Goal: Task Accomplishment & Management: Manage account settings

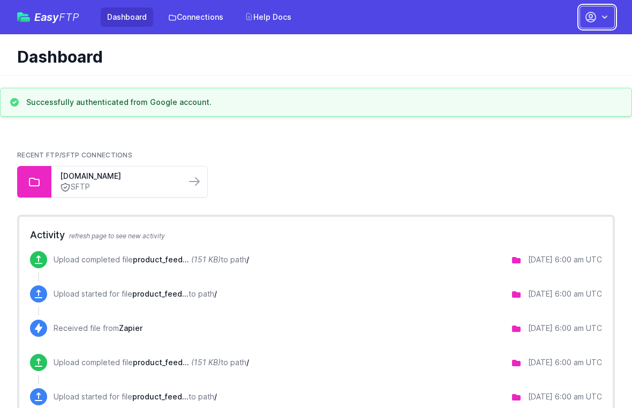
click at [589, 17] on icon "button" at bounding box center [591, 17] width 10 height 10
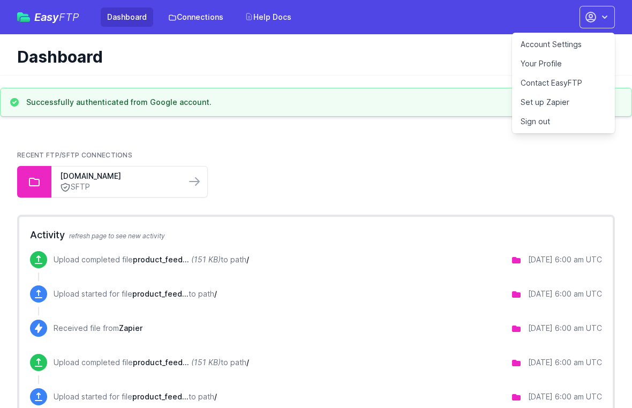
click at [563, 60] on link "Your Profile" at bounding box center [563, 63] width 103 height 19
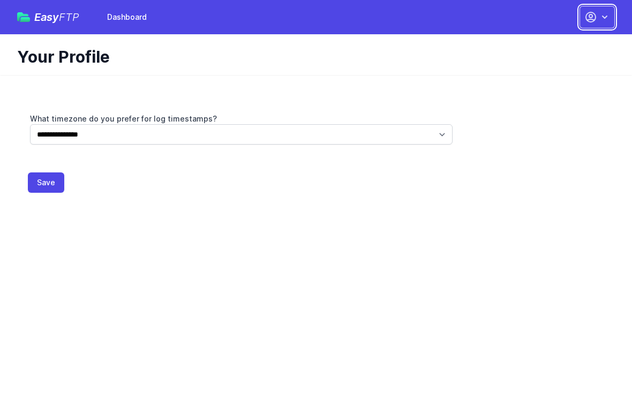
click at [597, 26] on button "button" at bounding box center [596, 17] width 35 height 22
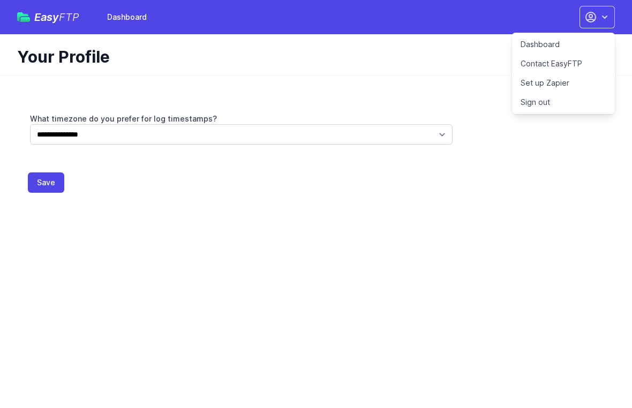
click at [574, 44] on link "Dashboard" at bounding box center [563, 44] width 103 height 19
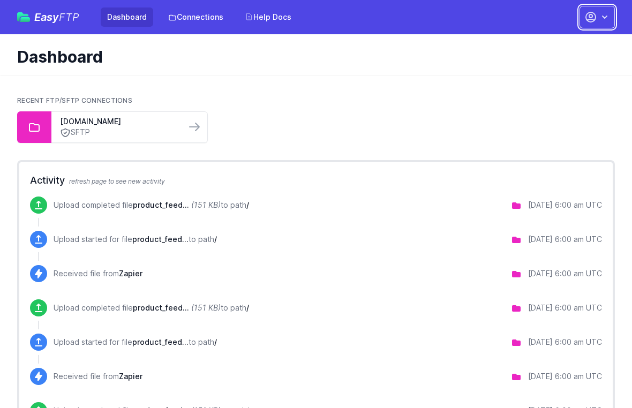
click at [597, 17] on button "button" at bounding box center [596, 17] width 35 height 22
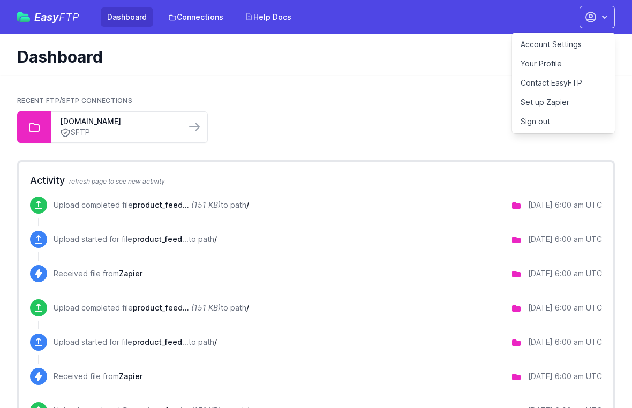
click at [565, 47] on link "Account Settings" at bounding box center [563, 44] width 103 height 19
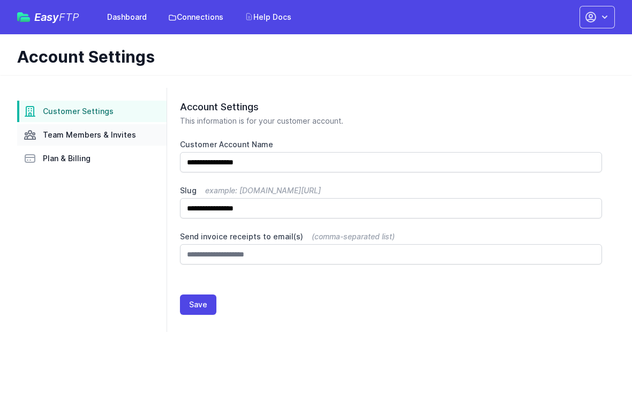
click at [94, 132] on span "Team Members & Invites" at bounding box center [89, 135] width 93 height 11
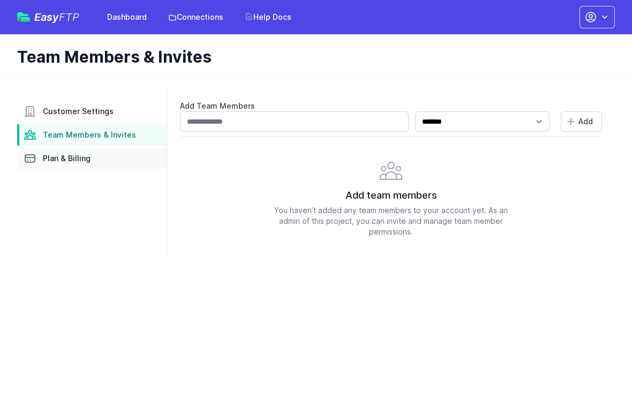
click at [70, 163] on span "Plan & Billing" at bounding box center [67, 158] width 48 height 11
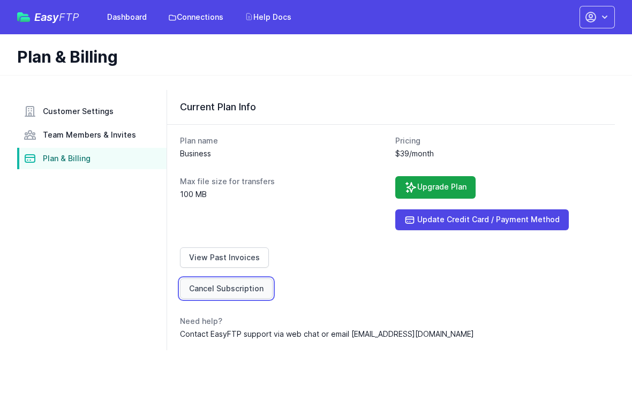
click at [227, 288] on link "Cancel Subscription" at bounding box center [226, 288] width 93 height 20
